Goal: Navigation & Orientation: Find specific page/section

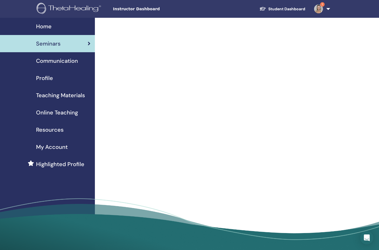
click at [64, 60] on span "Communication" at bounding box center [57, 61] width 42 height 8
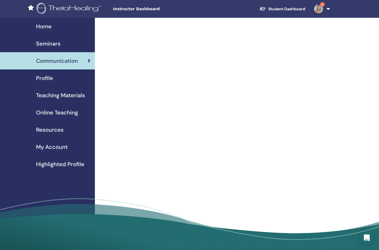
click at [70, 38] on link "Seminars" at bounding box center [47, 43] width 95 height 17
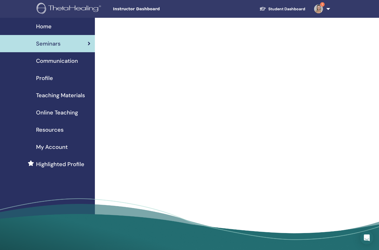
click at [321, 7] on img at bounding box center [318, 8] width 9 height 9
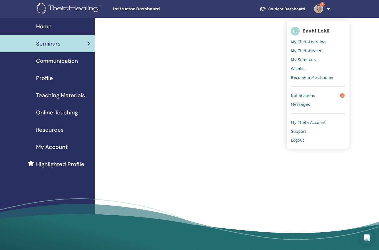
click at [323, 93] on link "Notifications 1" at bounding box center [318, 95] width 54 height 9
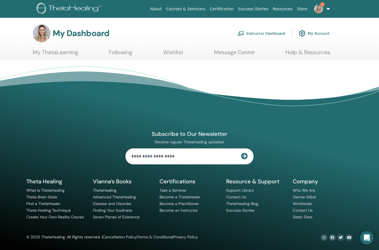
click at [322, 10] on img at bounding box center [318, 8] width 9 height 9
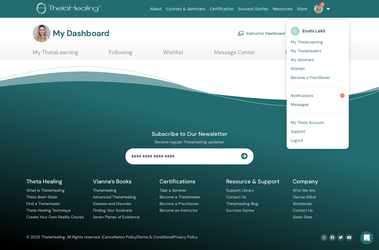
click at [313, 95] on span "Notifications" at bounding box center [302, 95] width 22 height 5
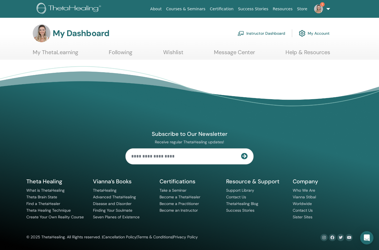
click at [326, 10] on link "1" at bounding box center [321, 9] width 23 height 18
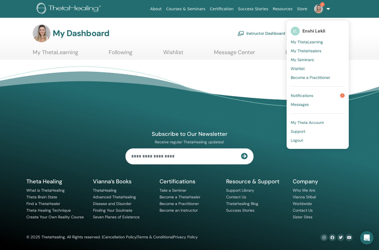
click at [320, 95] on link "Notifications 1" at bounding box center [318, 95] width 54 height 9
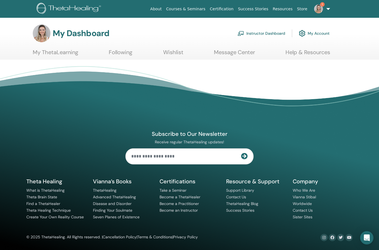
click at [322, 11] on img at bounding box center [318, 8] width 9 height 9
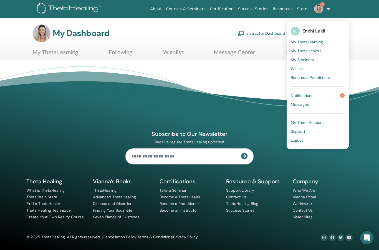
click at [316, 94] on link "Notifications 1" at bounding box center [318, 95] width 54 height 9
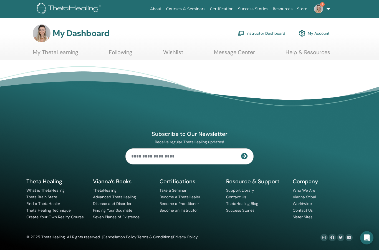
click at [316, 14] on link "1" at bounding box center [321, 9] width 23 height 18
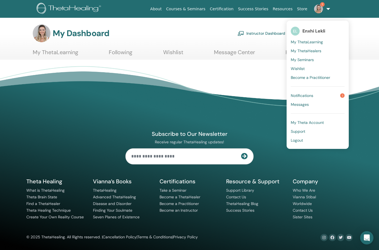
click at [309, 43] on span "My ThetaLearning" at bounding box center [307, 41] width 32 height 5
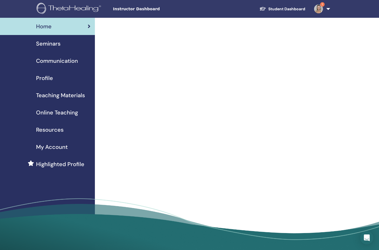
click at [51, 43] on span "Seminars" at bounding box center [48, 43] width 24 height 8
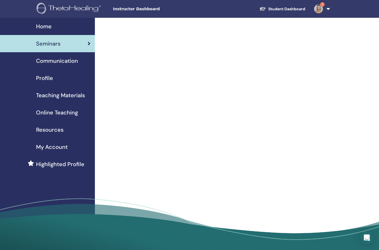
click at [48, 76] on span "Profile" at bounding box center [44, 78] width 17 height 8
